Goal: Find specific page/section: Find specific page/section

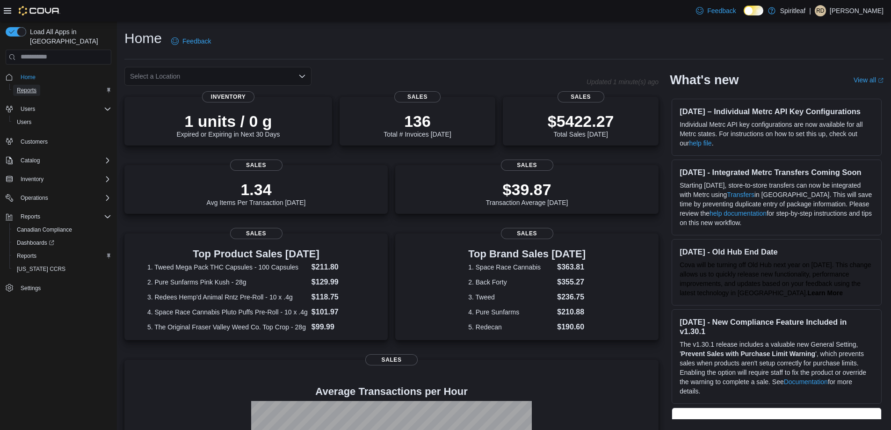
click at [36, 86] on span "Reports" at bounding box center [27, 89] width 20 height 7
